Goal: Check status: Check status

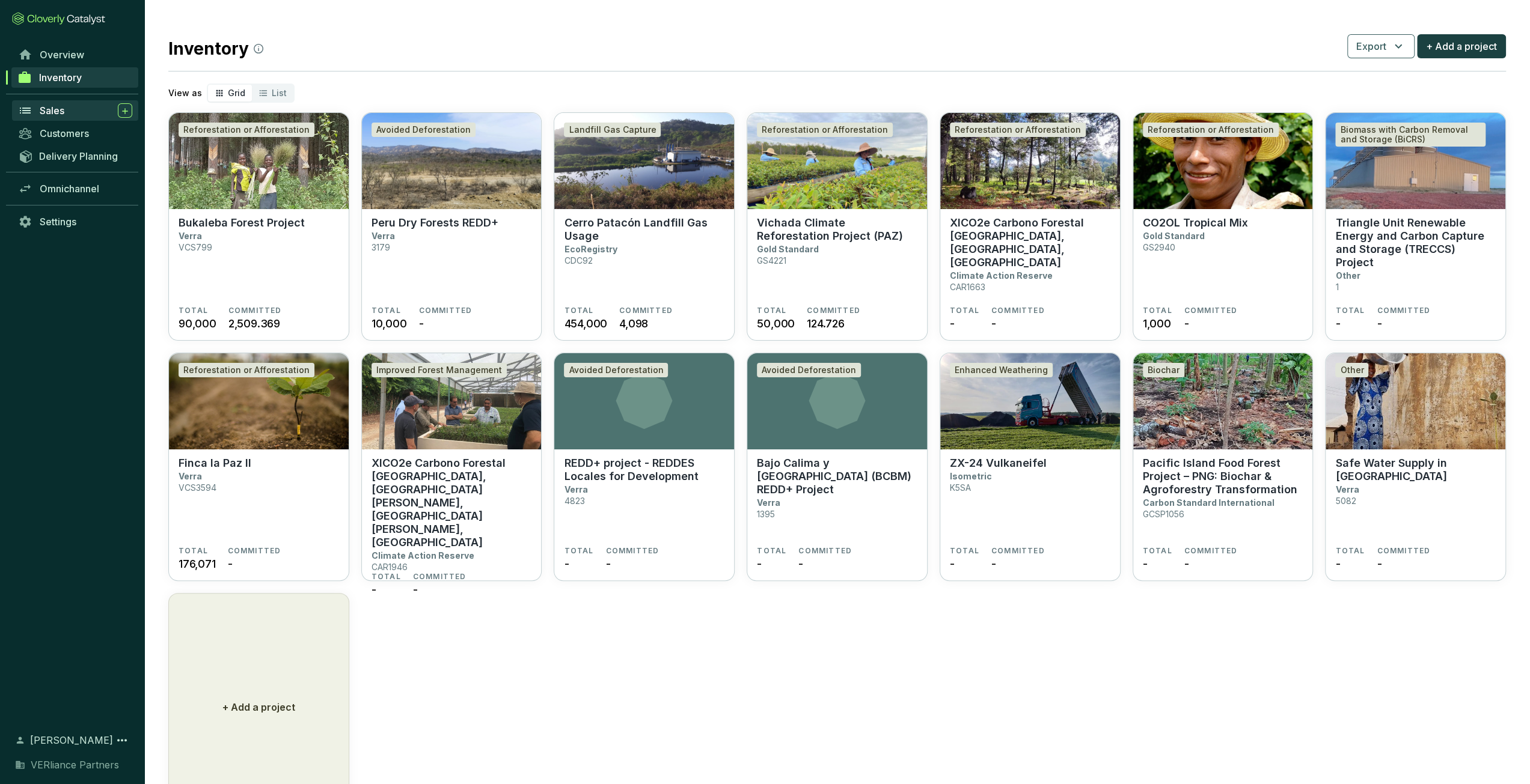
click at [81, 114] on div "Sales" at bounding box center [86, 111] width 93 height 15
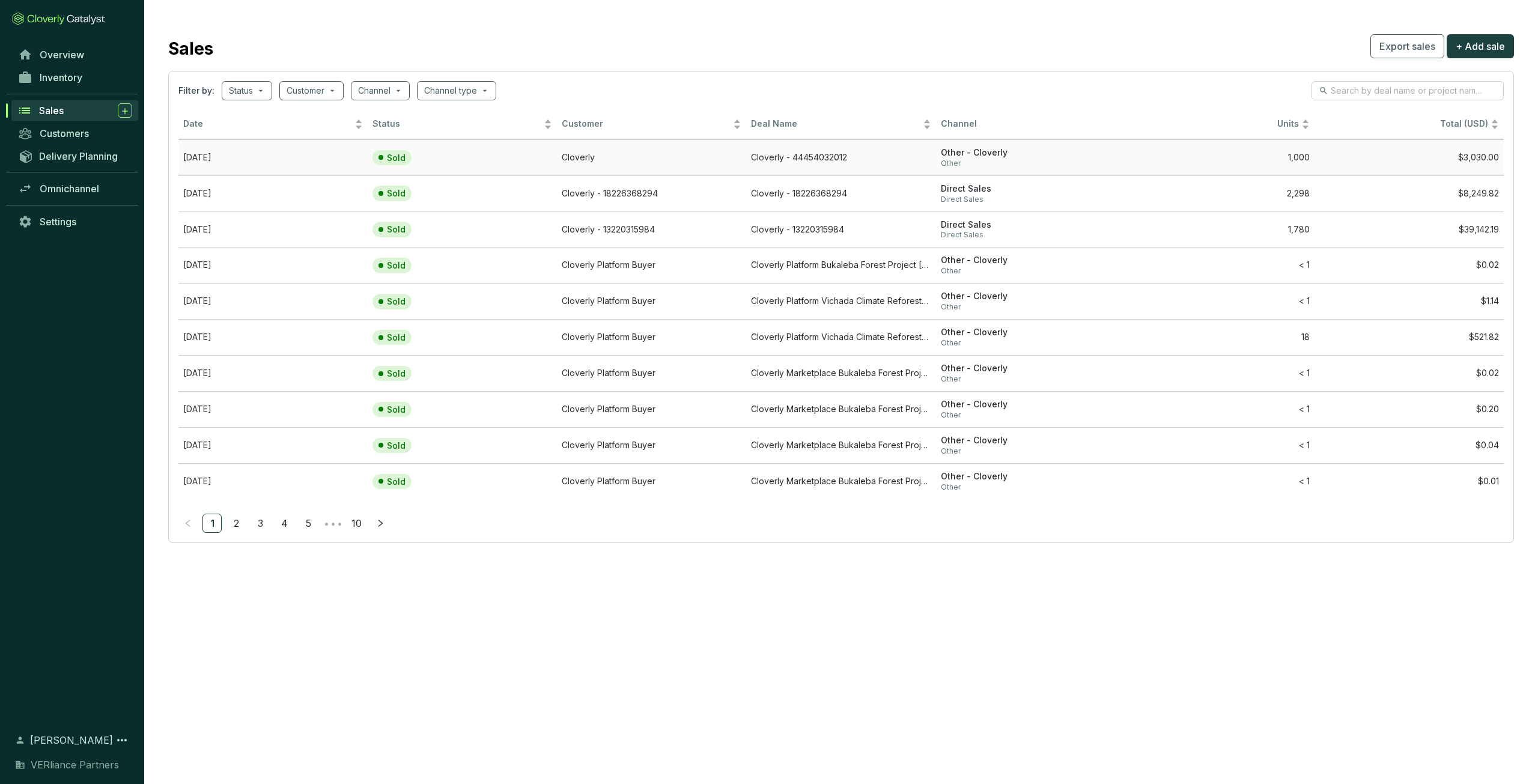
click at [233, 149] on td "[DATE]" at bounding box center [273, 158] width 190 height 36
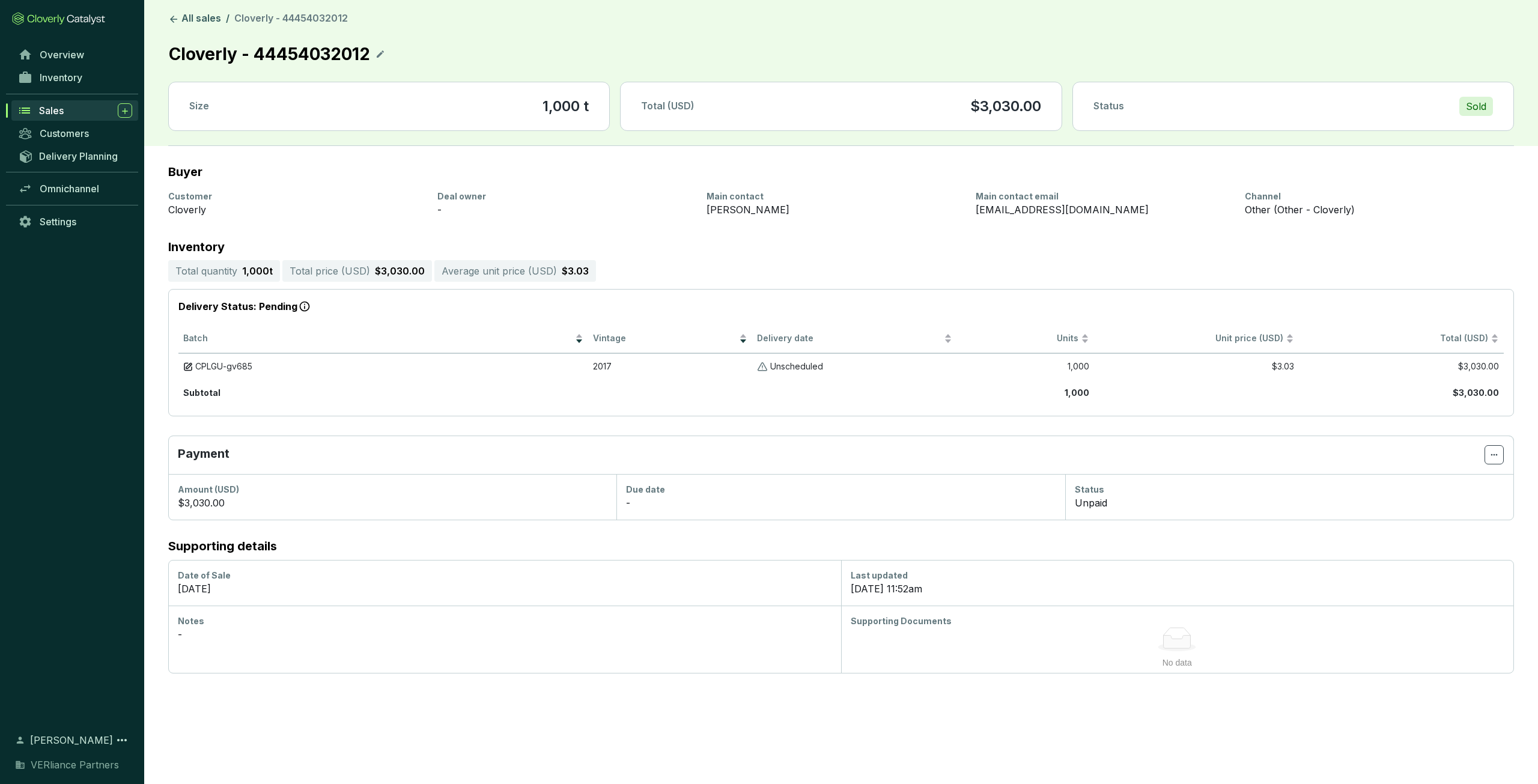
click at [70, 111] on div "Sales" at bounding box center [85, 111] width 93 height 15
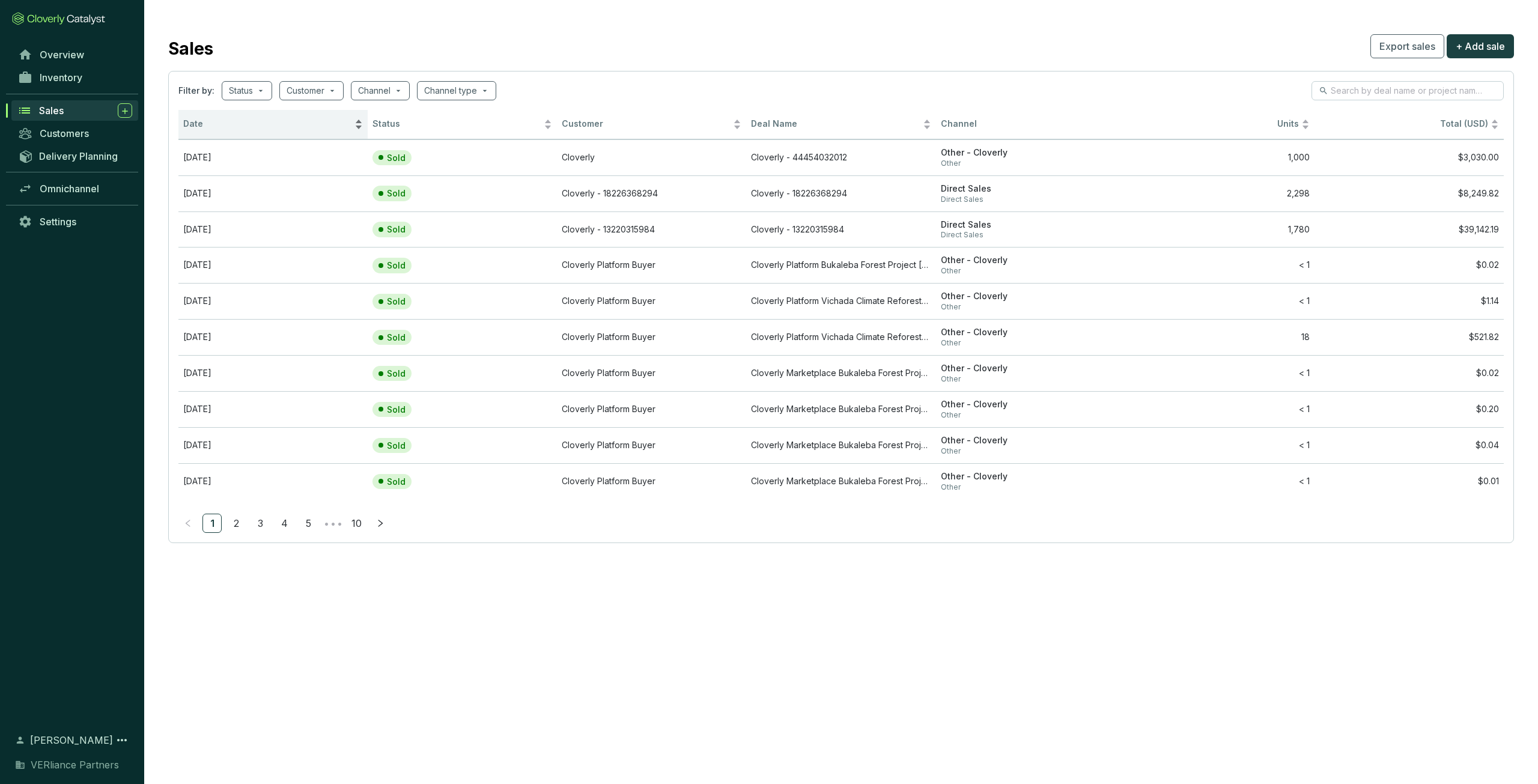
click at [262, 125] on span "Date" at bounding box center [268, 124] width 169 height 12
